Goal: Information Seeking & Learning: Learn about a topic

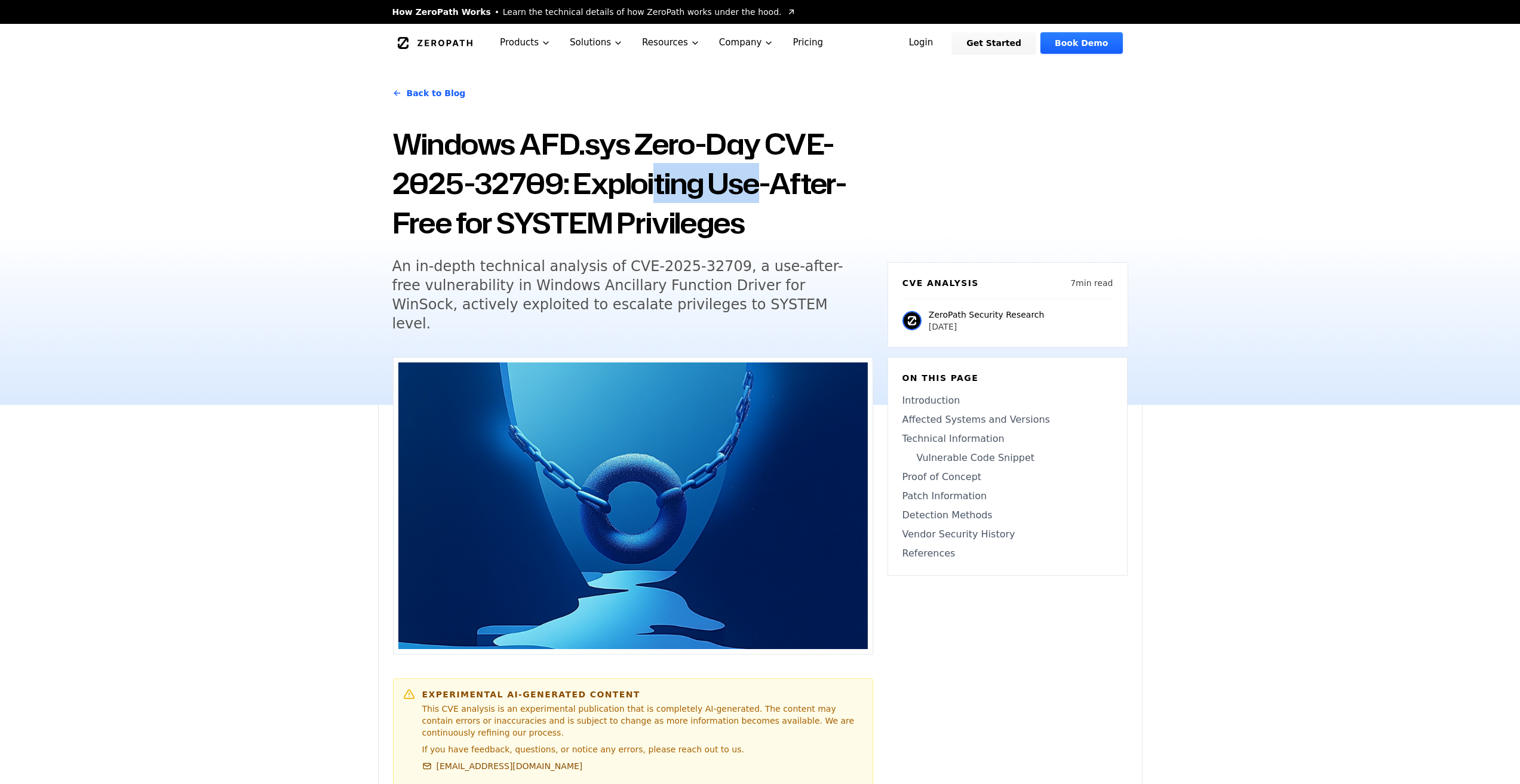
drag, startPoint x: 655, startPoint y: 201, endPoint x: 781, endPoint y: 198, distance: 126.0
click at [774, 197] on h1 "Windows AFD.sys Zero-Day CVE-2025-32709: Exploiting Use-After-Free for SYSTEM P…" at bounding box center [633, 184] width 481 height 118
drag, startPoint x: 656, startPoint y: 228, endPoint x: 743, endPoint y: 236, distance: 87.4
click at [728, 236] on h1 "Windows AFD.sys Zero-Day CVE-2025-32709: Exploiting Use-After-Free for SYSTEM P…" at bounding box center [633, 184] width 481 height 118
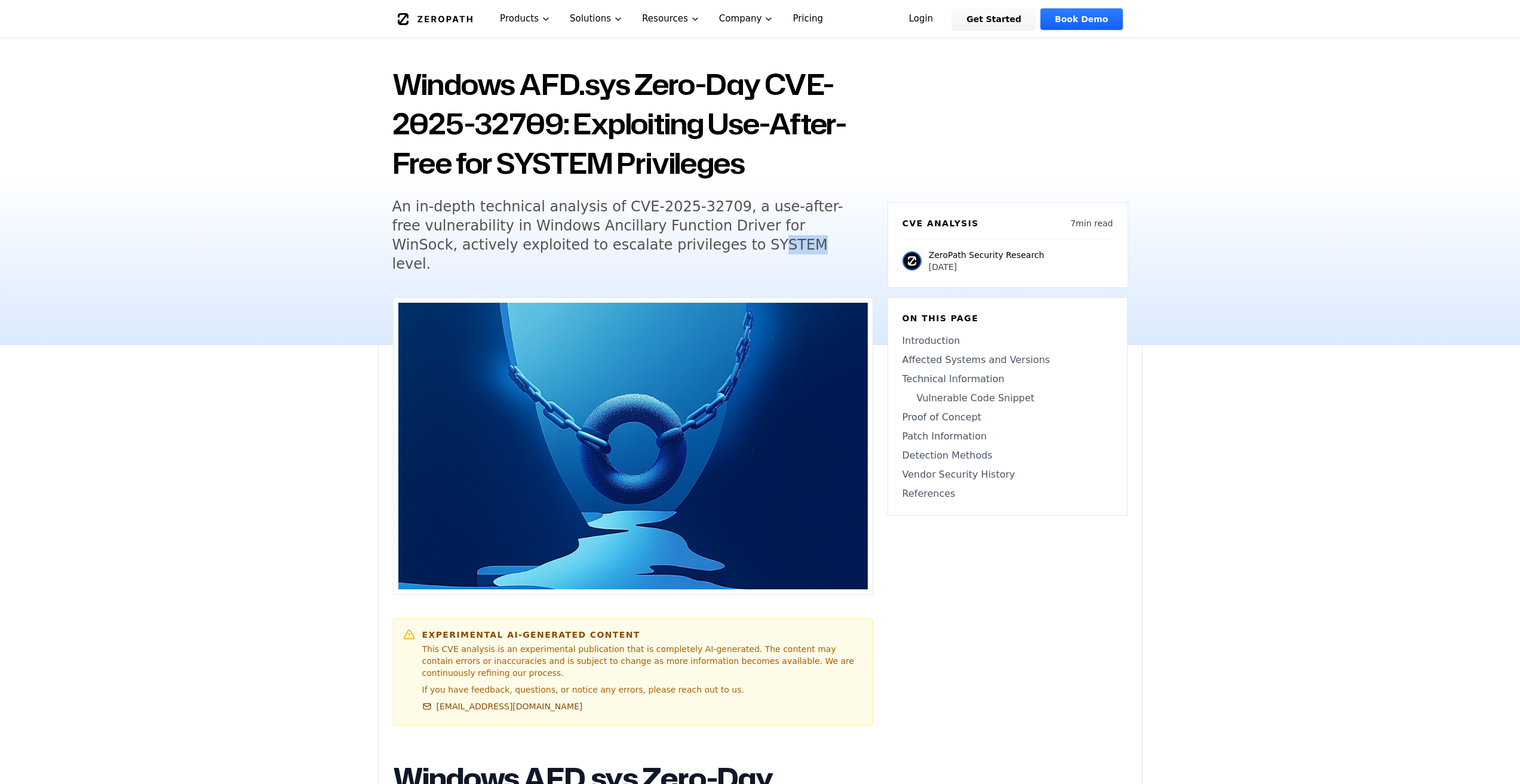
drag, startPoint x: 625, startPoint y: 236, endPoint x: 709, endPoint y: 239, distance: 84.1
click at [699, 239] on h5 "An in-depth technical analysis of CVE-2025-32709, a use-after-free vulnerabilit…" at bounding box center [621, 235] width 459 height 77
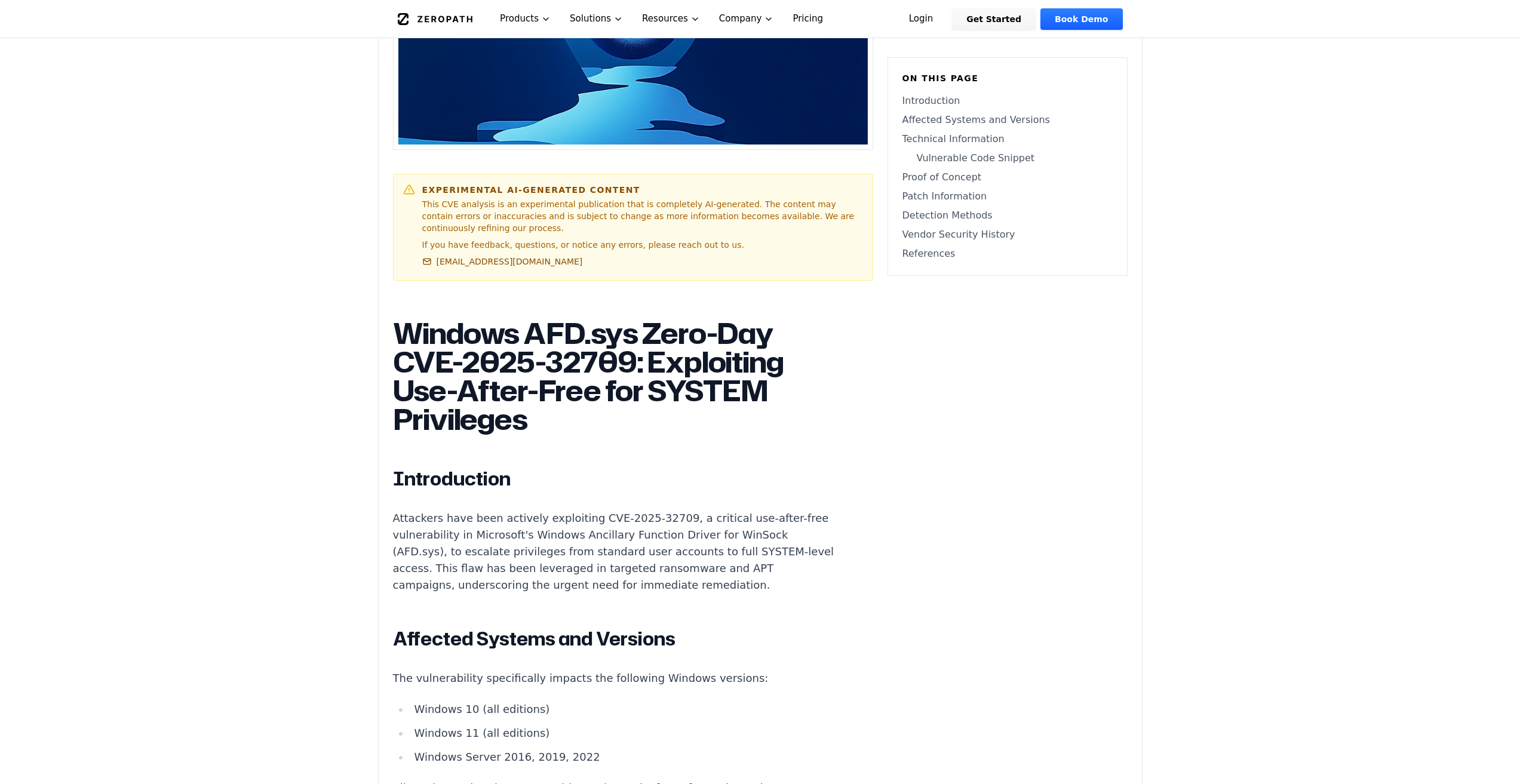
scroll to position [537, 0]
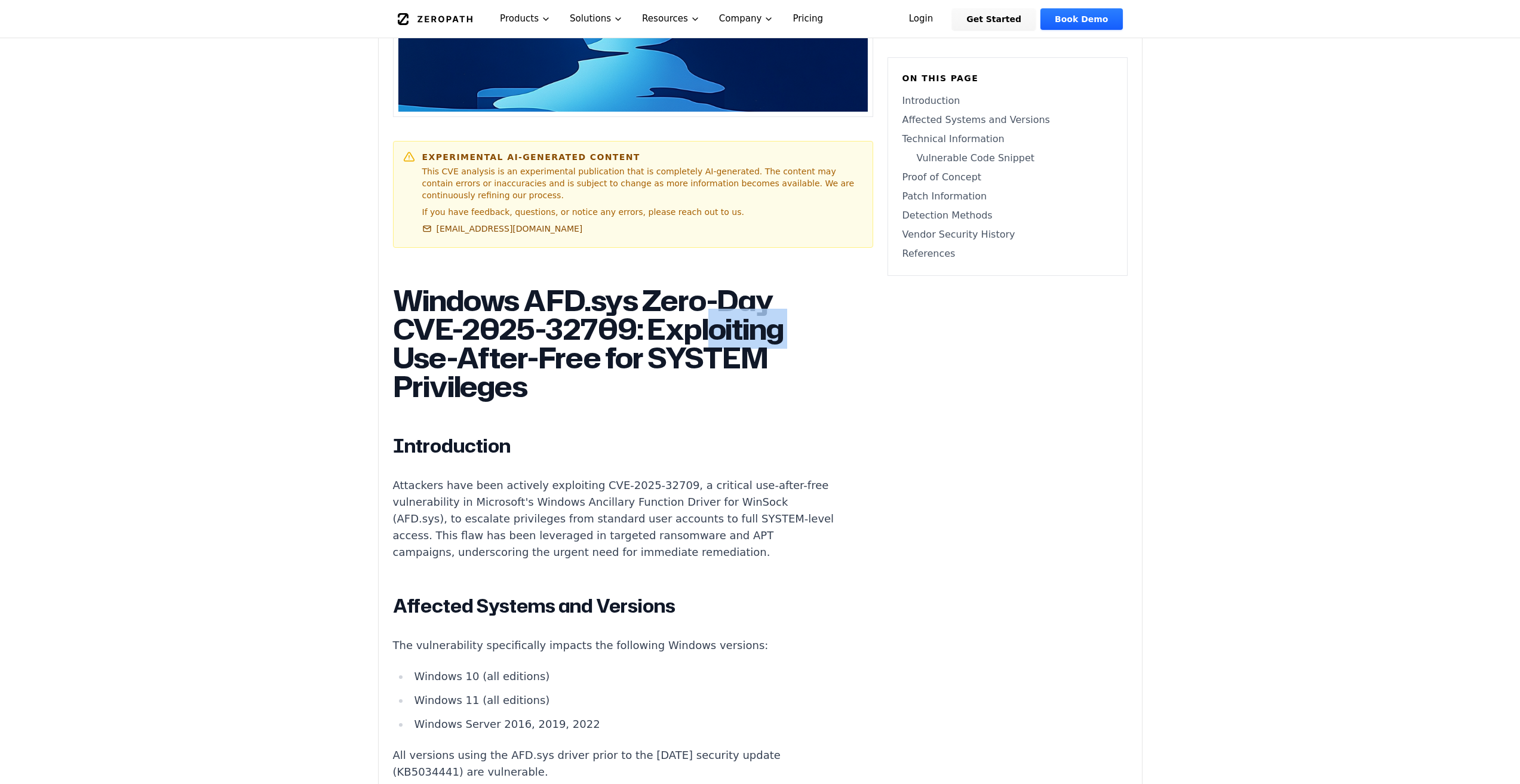
drag, startPoint x: 545, startPoint y: 329, endPoint x: 589, endPoint y: 329, distance: 44.0
click at [580, 329] on h1 "Windows AFD.sys Zero-Day CVE-2025-32709: Exploiting Use-After-Free for SYSTEM P…" at bounding box center [615, 343] width 444 height 115
click at [606, 361] on h1 "Windows AFD.sys Zero-Day CVE-2025-32709: Exploiting Use-After-Free for SYSTEM P…" at bounding box center [615, 343] width 444 height 115
drag, startPoint x: 693, startPoint y: 373, endPoint x: 740, endPoint y: 375, distance: 47.0
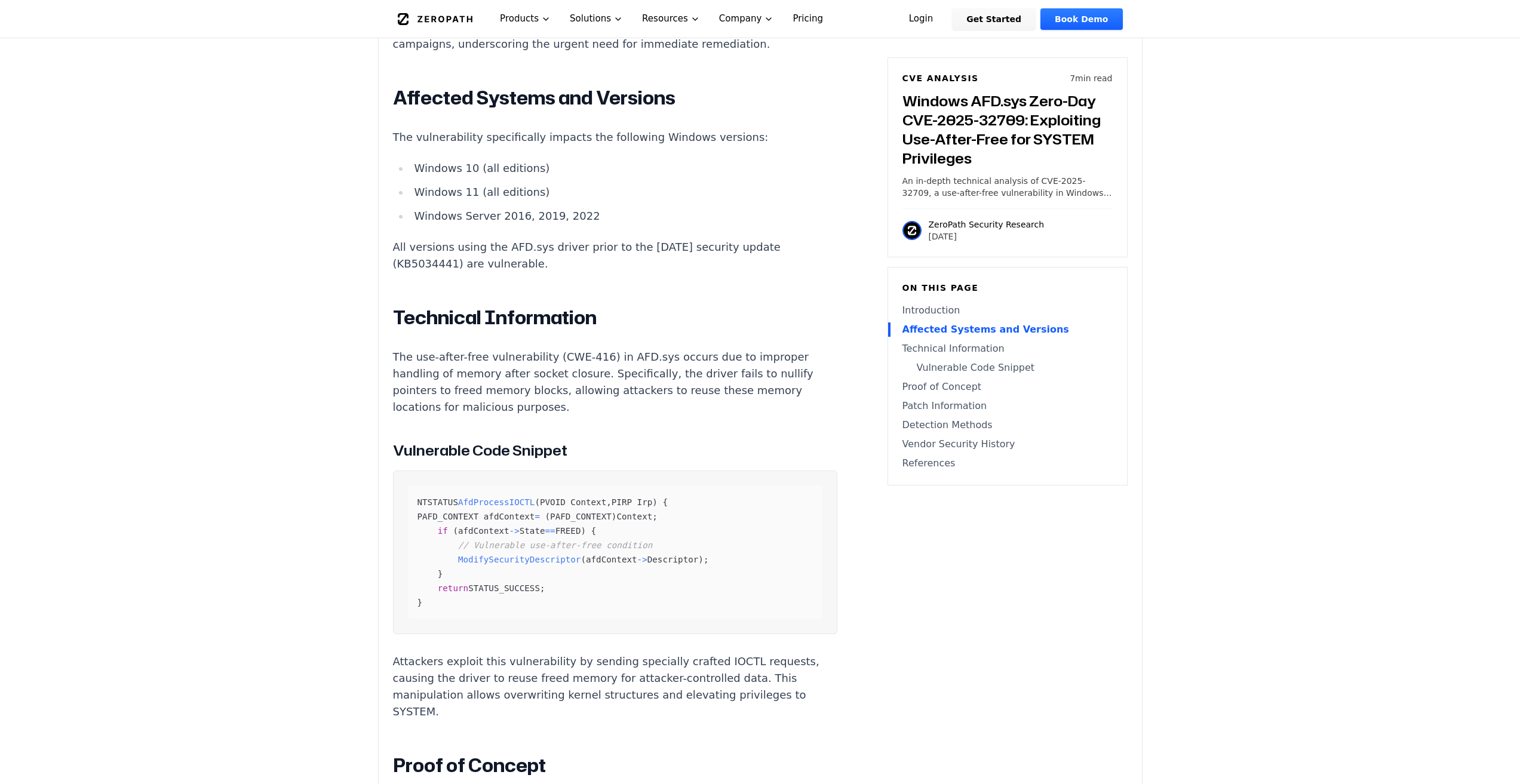
scroll to position [1075, 0]
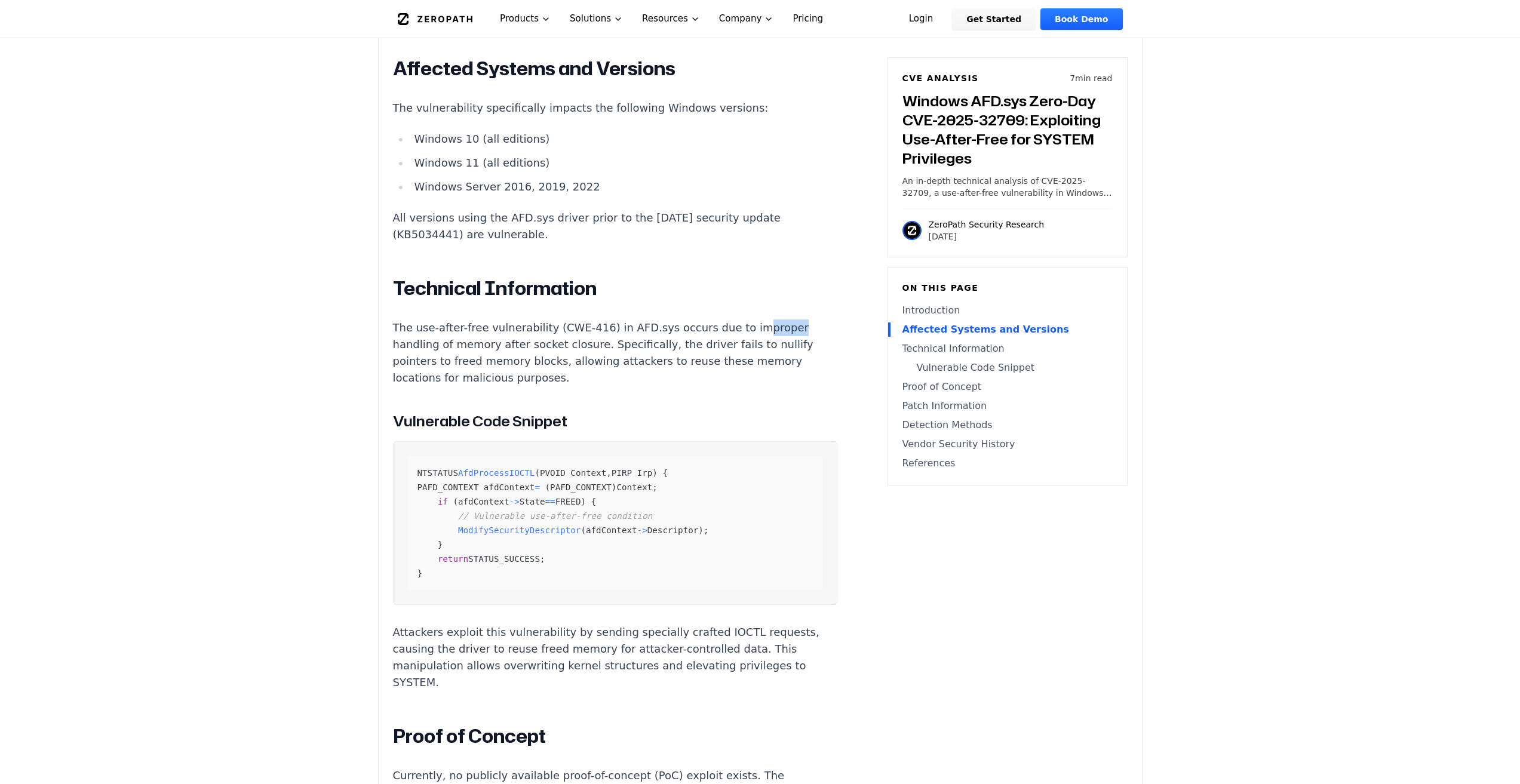
drag, startPoint x: 736, startPoint y: 298, endPoint x: 775, endPoint y: 300, distance: 39.1
click at [775, 300] on article "Windows AFD.sys Zero-Day CVE-2025-32709: Exploiting Use-After-Free for SYSTEM P…" at bounding box center [633, 693] width 480 height 1888
drag, startPoint x: 520, startPoint y: 316, endPoint x: 638, endPoint y: 310, distance: 118.2
click at [626, 320] on p "The use-after-free vulnerability (CWE-416) in AFD.sys occurs due to improper ha…" at bounding box center [615, 353] width 444 height 67
click at [493, 468] on span "AfdProcessIOCTL" at bounding box center [496, 473] width 77 height 10
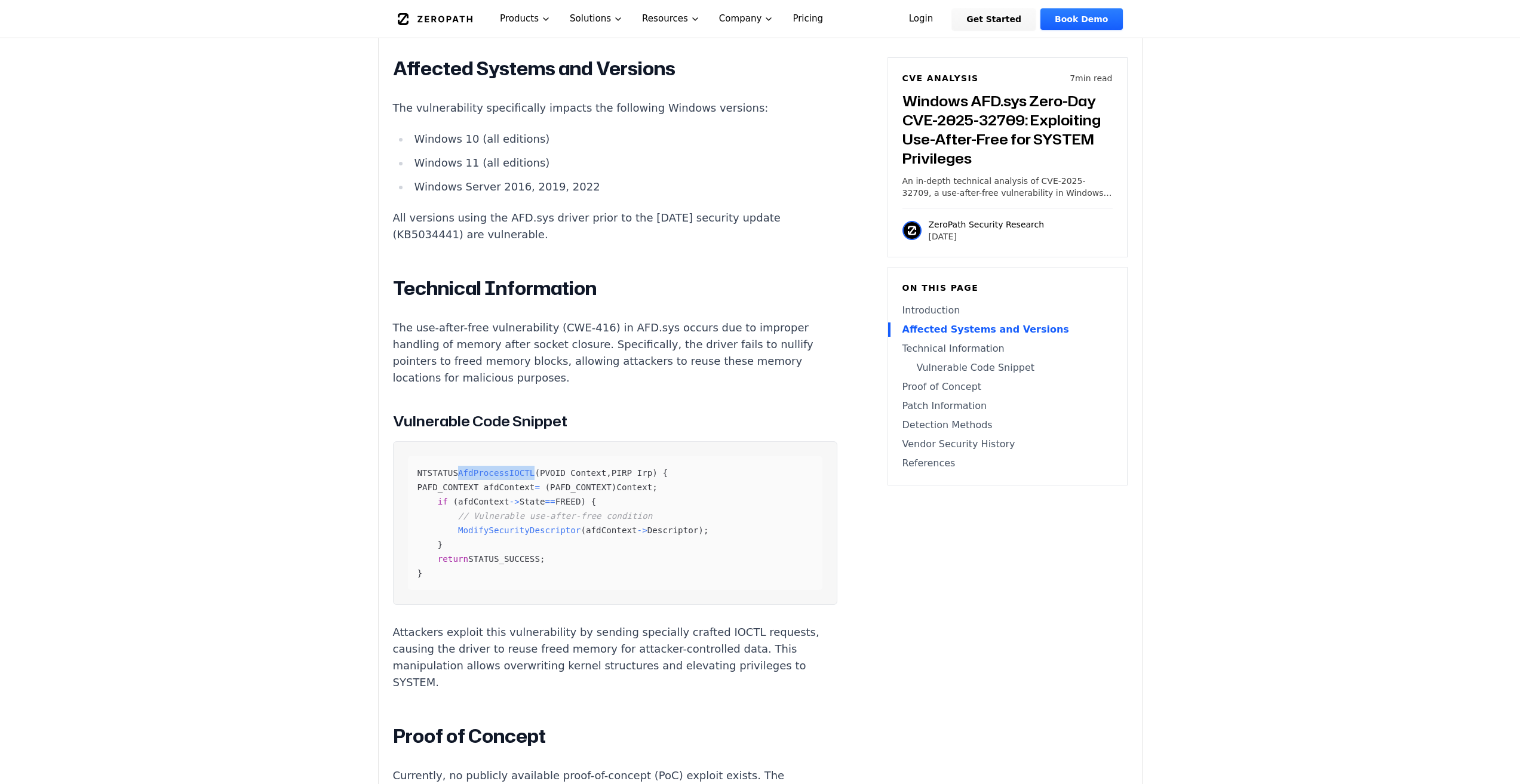
click at [493, 468] on span "AfdProcessIOCTL" at bounding box center [496, 473] width 77 height 10
copy span "AfdProcessIOCTL"
click at [591, 483] on span "PAFD_CONTEXT" at bounding box center [581, 487] width 62 height 10
drag, startPoint x: 591, startPoint y: 453, endPoint x: 601, endPoint y: 450, distance: 10.4
click at [592, 483] on span "PAFD_CONTEXT" at bounding box center [581, 487] width 62 height 10
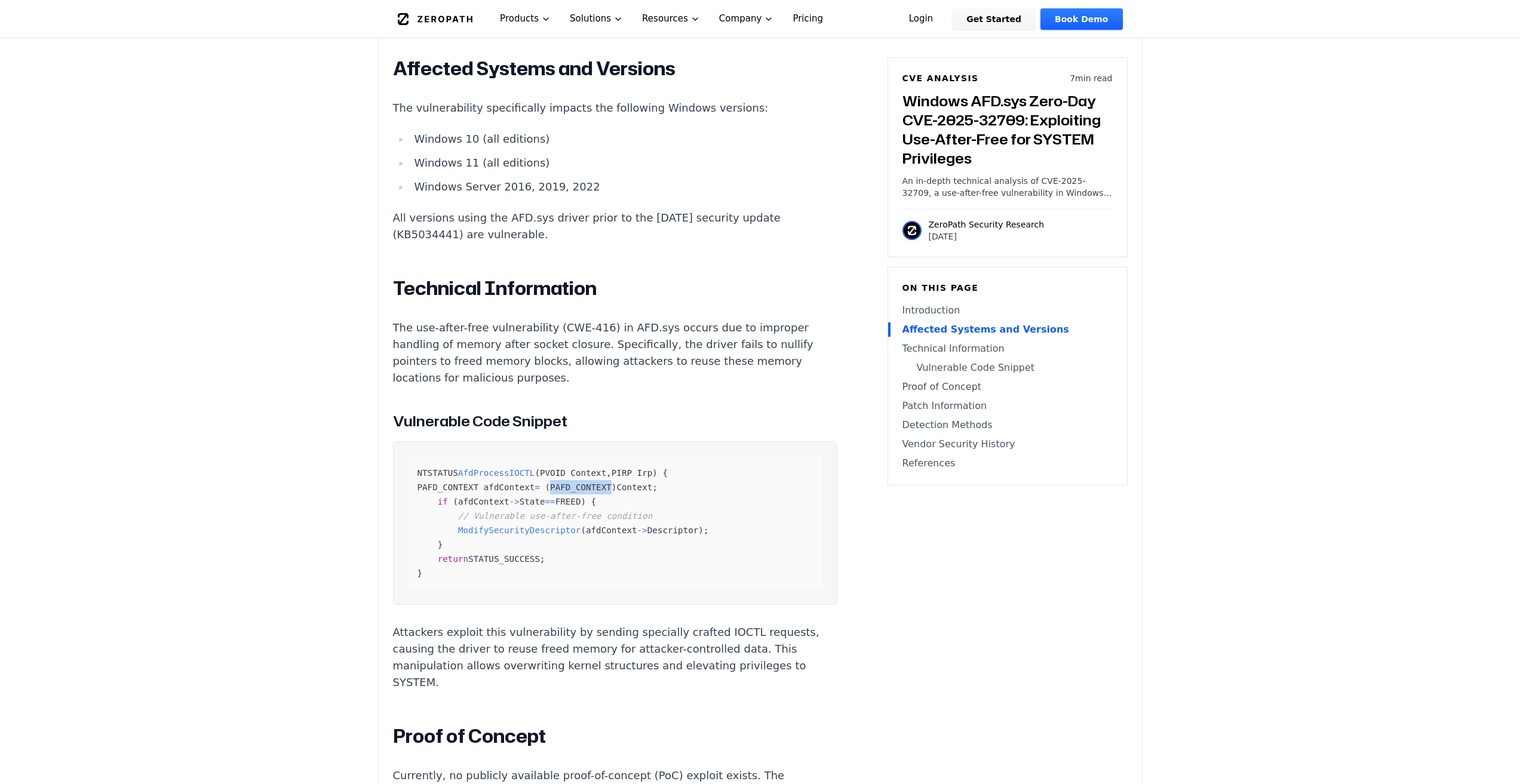
copy span "PAFD_CONTEXT"
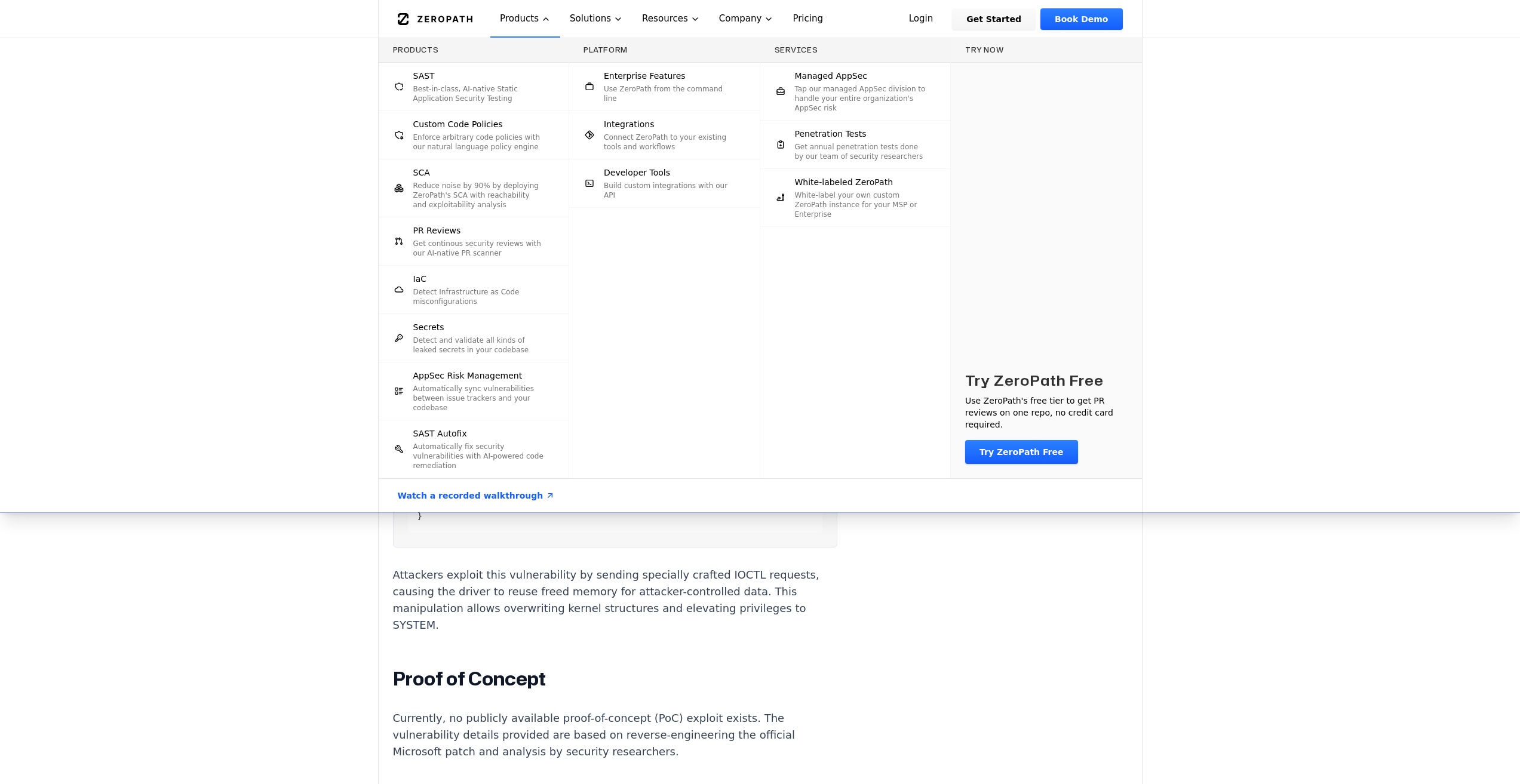
scroll to position [1194, 0]
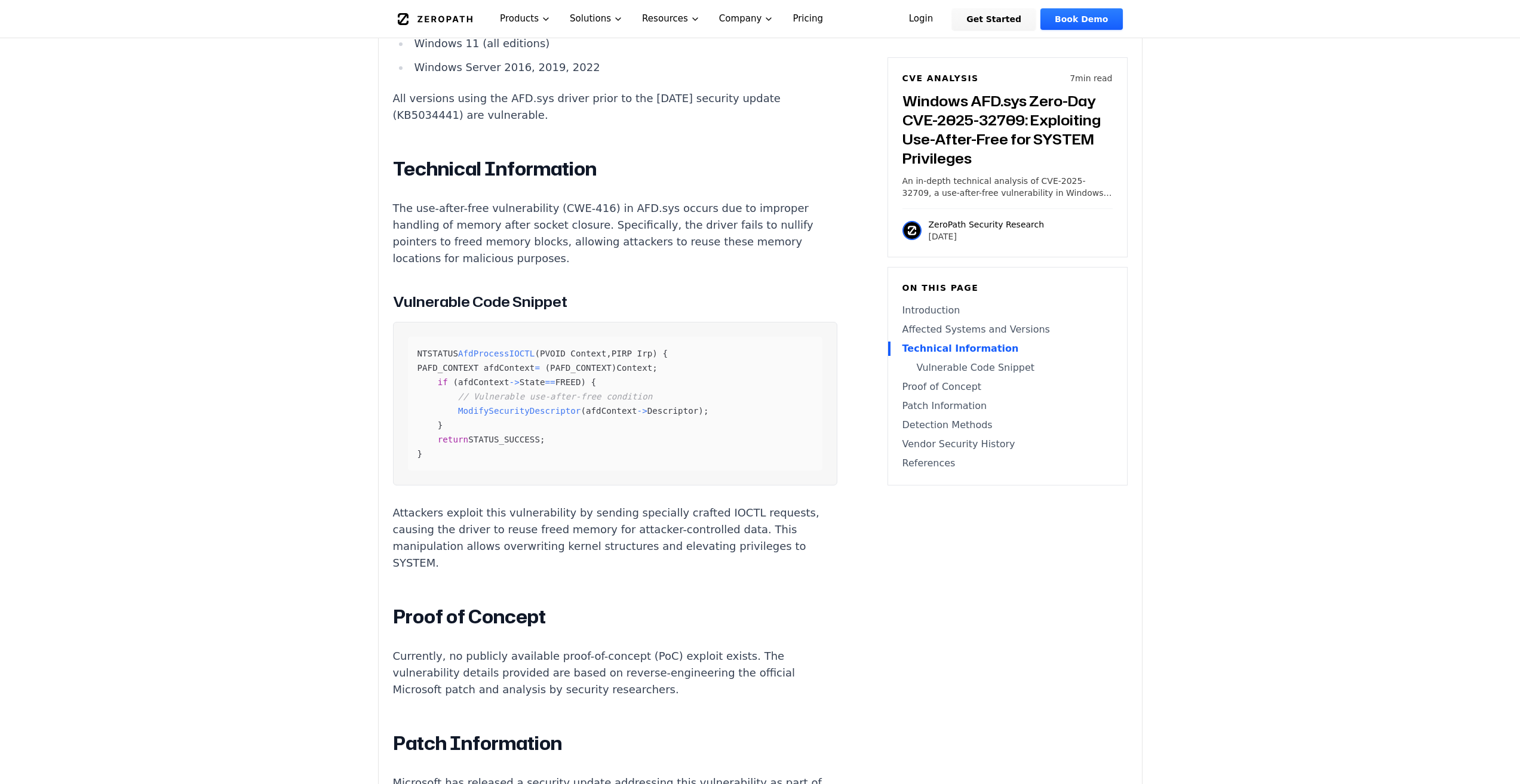
click at [966, 598] on div "Experimental AI-Generated Content This CVE analysis is an experimental publicat…" at bounding box center [760, 364] width 763 height 2402
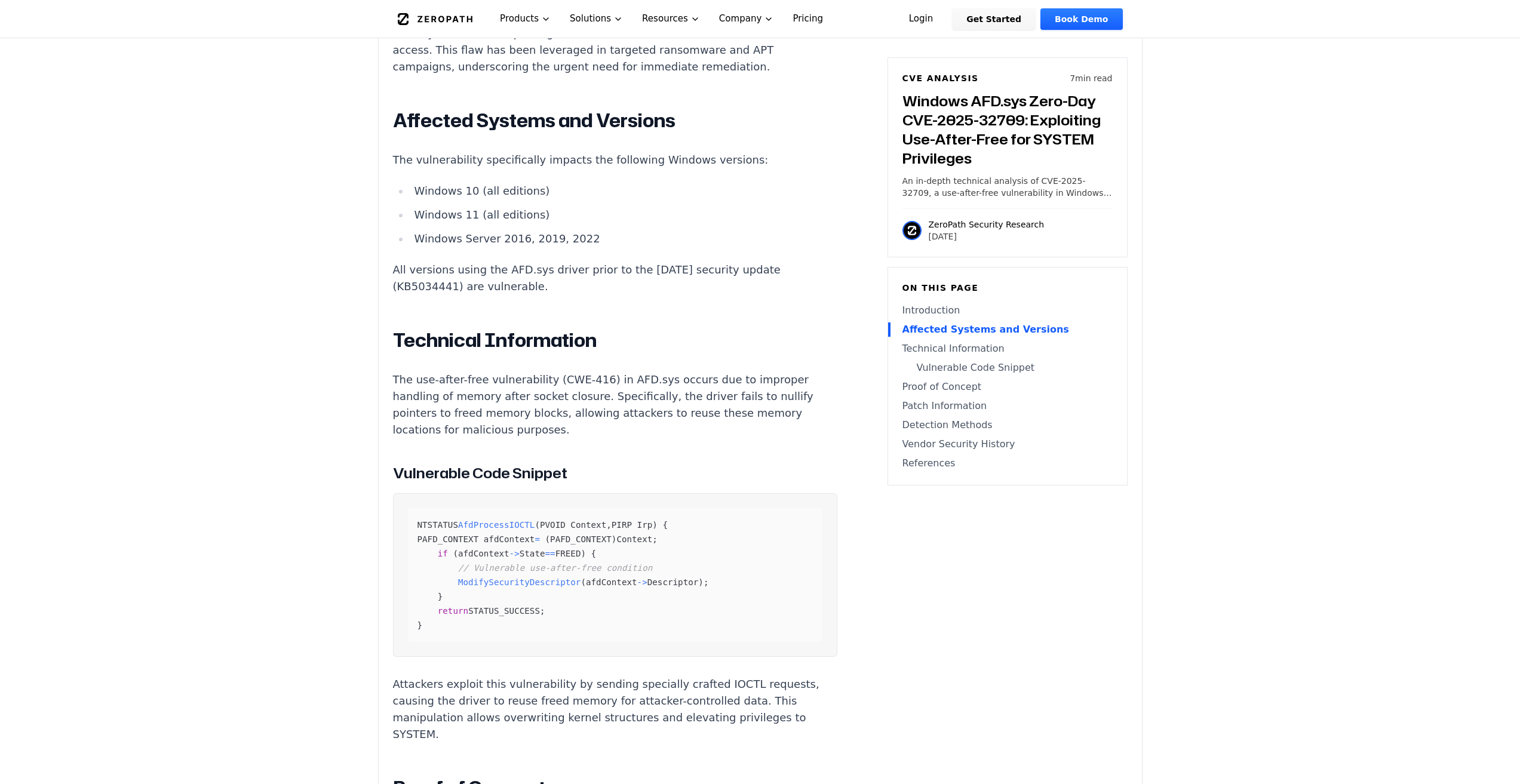
scroll to position [776, 0]
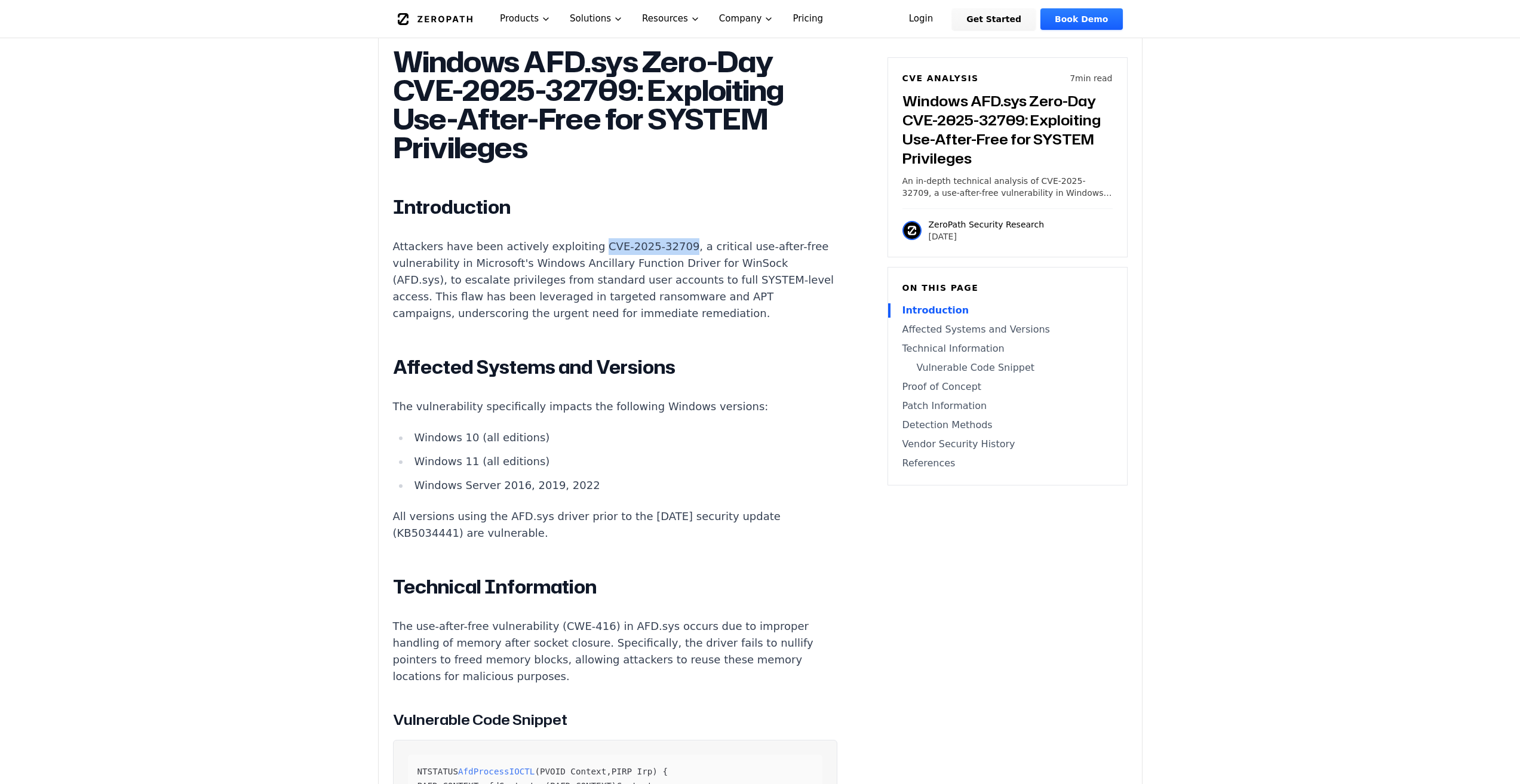
drag, startPoint x: 589, startPoint y: 211, endPoint x: 659, endPoint y: 210, distance: 70.0
click at [659, 238] on p "Attackers have been actively exploiting CVE-2025-32709, a critical use-after-fr…" at bounding box center [615, 280] width 444 height 83
copy p "CVE-2025-32709"
